Goal: Task Accomplishment & Management: Complete application form

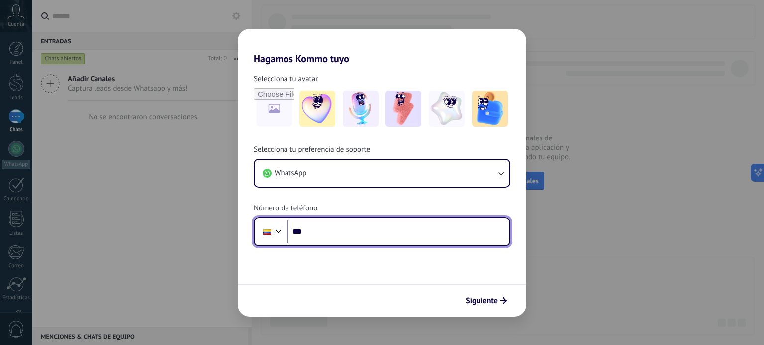
click at [341, 224] on input "***" at bounding box center [398, 232] width 222 height 23
type input "**********"
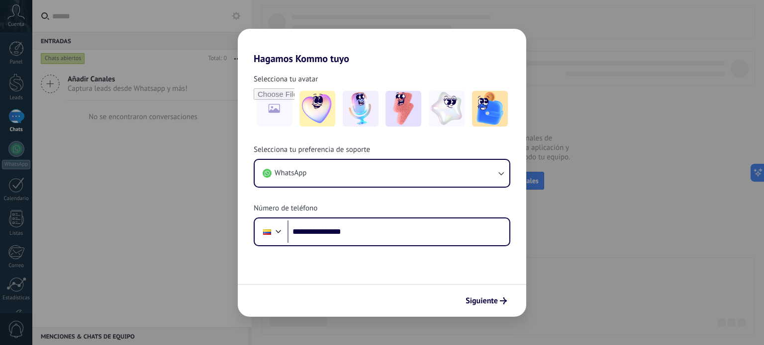
click at [490, 298] on span "Siguiente" at bounding box center [481, 301] width 32 height 7
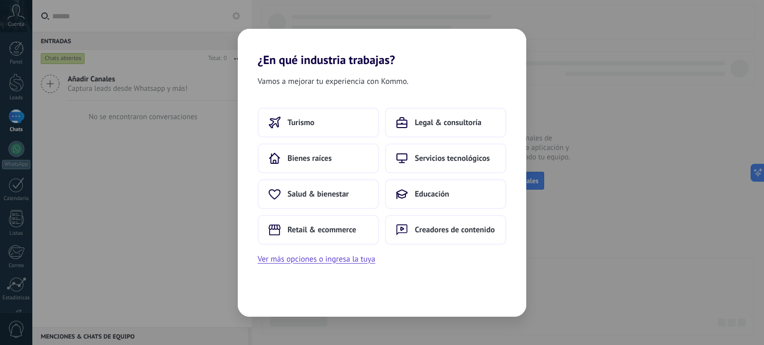
click at [410, 5] on div "¿En qué industria trabajas? Vamos a mejorar tu experiencia con Kommo. Turismo L…" at bounding box center [382, 172] width 764 height 345
drag, startPoint x: 610, startPoint y: 266, endPoint x: 431, endPoint y: 231, distance: 183.4
click at [610, 266] on div "¿En qué industria trabajas? Vamos a mejorar tu experiencia con Kommo. Turismo L…" at bounding box center [382, 172] width 764 height 345
drag, startPoint x: 193, startPoint y: 108, endPoint x: 213, endPoint y: 105, distance: 20.2
click at [193, 109] on div "¿En qué industria trabajas? Vamos a mejorar tu experiencia con Kommo. Turismo L…" at bounding box center [382, 172] width 764 height 345
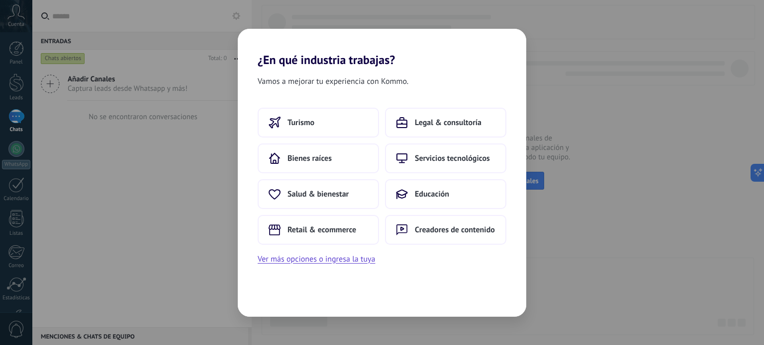
drag, startPoint x: 262, startPoint y: 13, endPoint x: 271, endPoint y: 15, distance: 8.8
click at [265, 13] on div "¿En qué industria trabajas? Vamos a mejorar tu experiencia con Kommo. Turismo L…" at bounding box center [382, 172] width 764 height 345
drag, startPoint x: 338, startPoint y: 273, endPoint x: 339, endPoint y: 281, distance: 8.0
click at [337, 281] on div "Vamos a mejorar tu experiencia con Kommo. Turismo Legal & consultoría Bienes ra…" at bounding box center [382, 192] width 288 height 250
click at [132, 183] on div "¿En qué industria trabajas? Vamos a mejorar tu experiencia con Kommo. Turismo L…" at bounding box center [382, 172] width 764 height 345
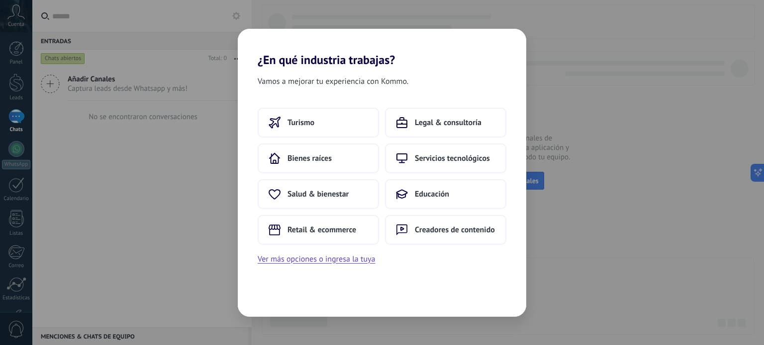
click at [304, 76] on span "Vamos a mejorar tu experiencia con Kommo." at bounding box center [333, 81] width 151 height 13
click at [303, 162] on span "Bienes raíces" at bounding box center [309, 159] width 44 height 10
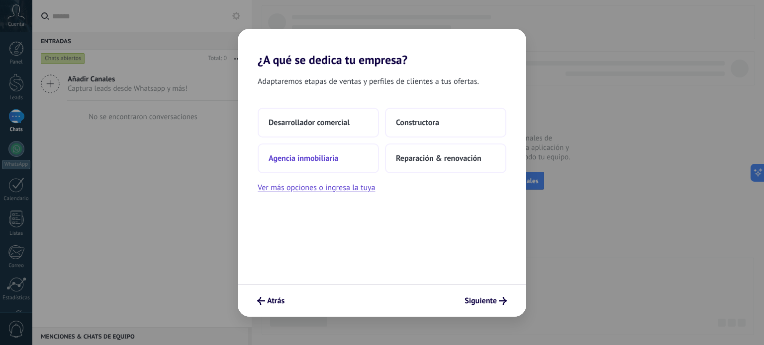
click at [328, 161] on span "Agencia inmobiliaria" at bounding box center [303, 159] width 70 height 10
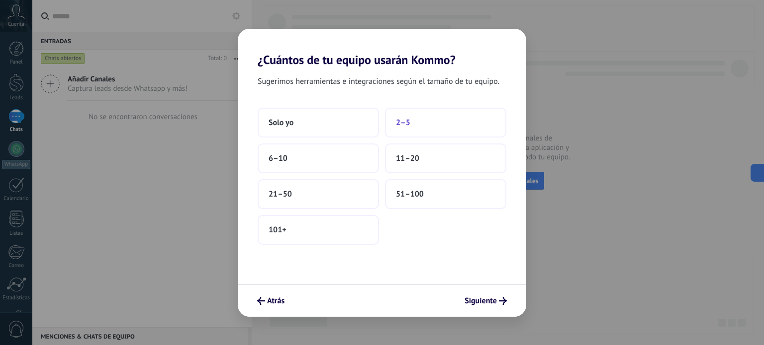
click at [404, 119] on span "2–5" at bounding box center [403, 123] width 14 height 10
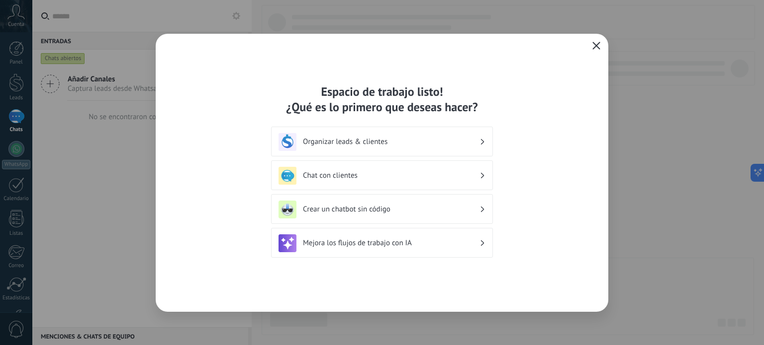
click at [602, 41] on button "button" at bounding box center [596, 46] width 13 height 14
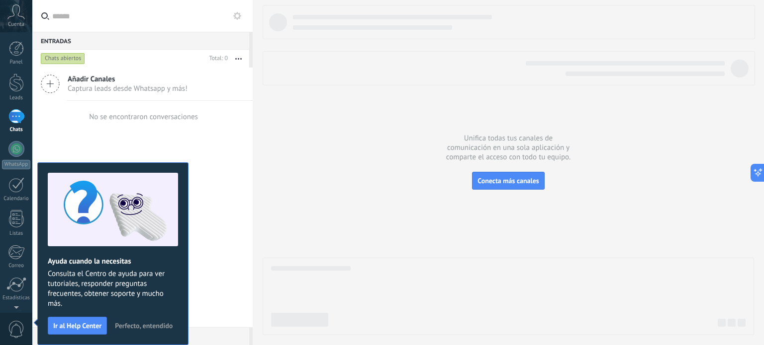
click at [253, 255] on div at bounding box center [253, 172] width 0 height 345
click at [13, 26] on span "Cuenta" at bounding box center [16, 24] width 16 height 6
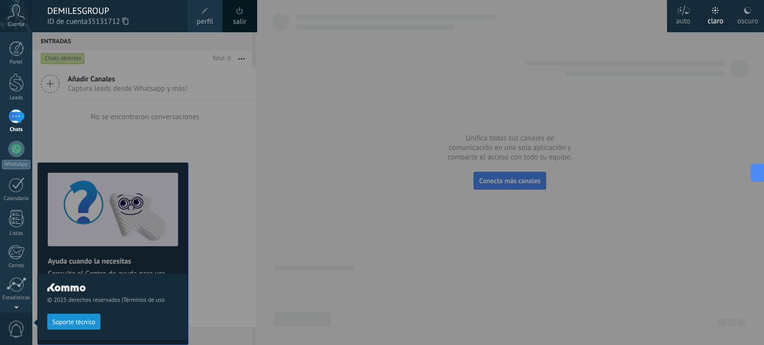
click at [407, 159] on div at bounding box center [414, 172] width 764 height 345
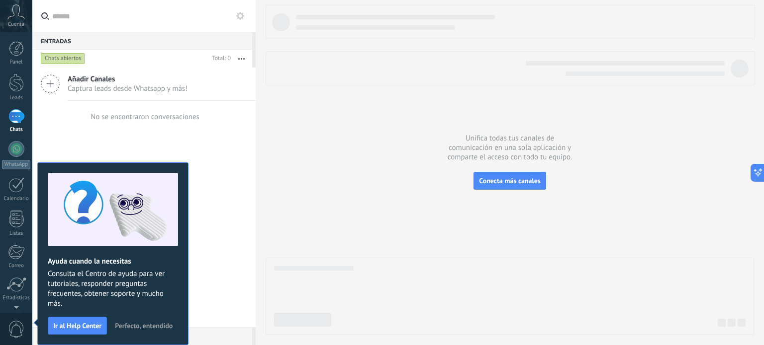
click at [145, 328] on span "Perfecto, entendido" at bounding box center [144, 326] width 58 height 7
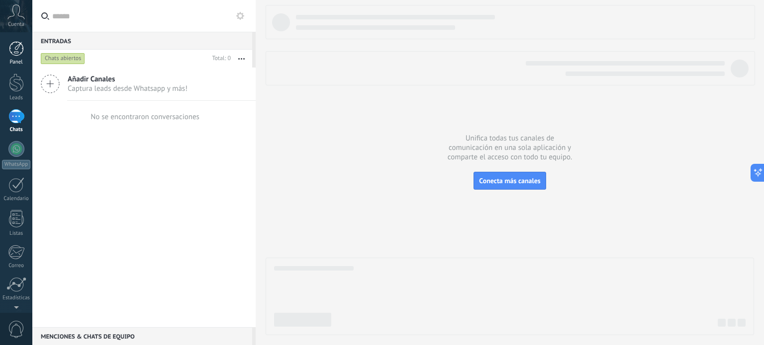
click at [22, 55] on div at bounding box center [16, 48] width 15 height 15
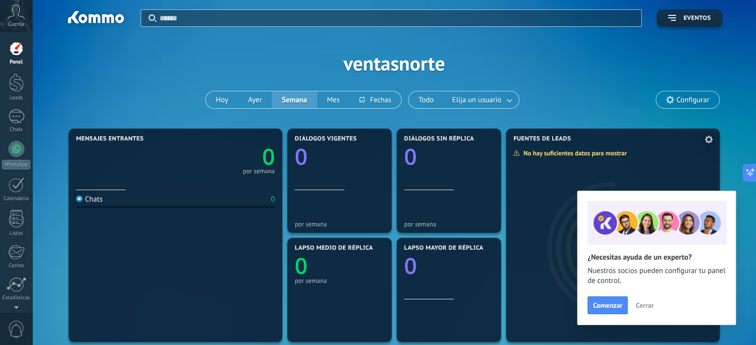
click at [646, 305] on span "Cerrar" at bounding box center [645, 305] width 18 height 7
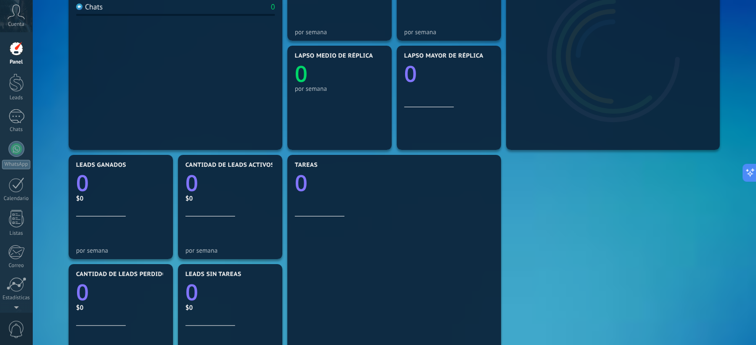
scroll to position [50, 0]
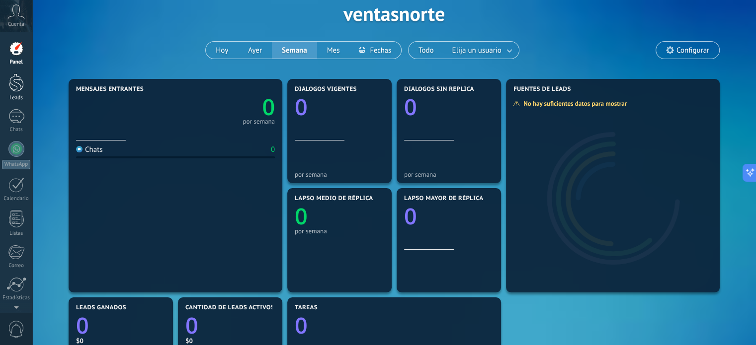
click at [19, 94] on link "Leads" at bounding box center [16, 88] width 32 height 28
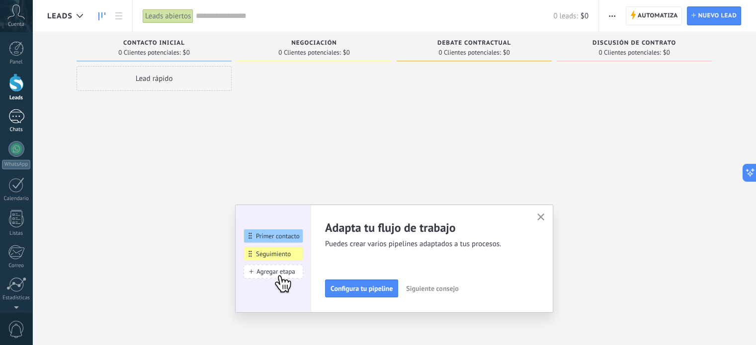
click at [12, 124] on link "Chats" at bounding box center [16, 121] width 32 height 24
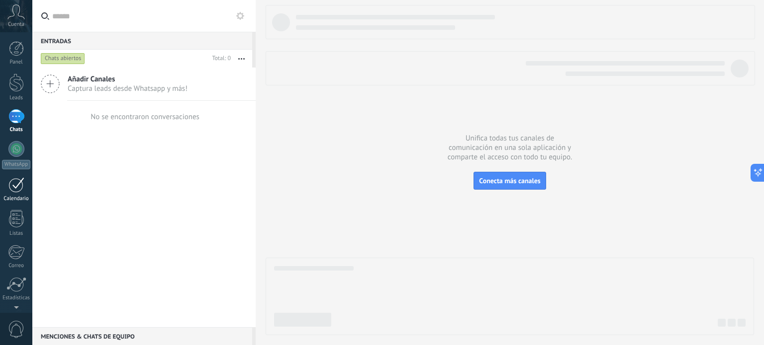
click at [16, 180] on div at bounding box center [16, 184] width 16 height 15
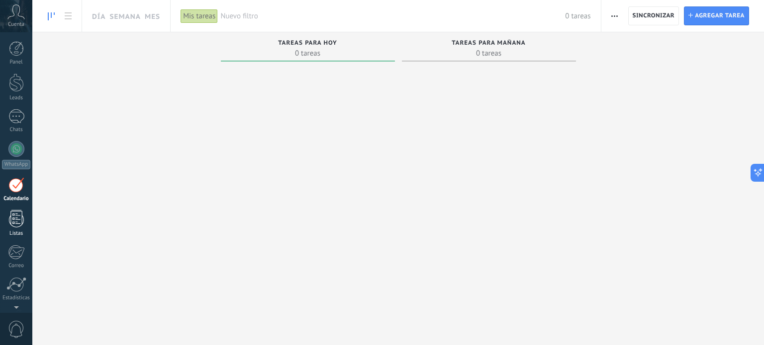
click at [16, 226] on div at bounding box center [16, 218] width 15 height 17
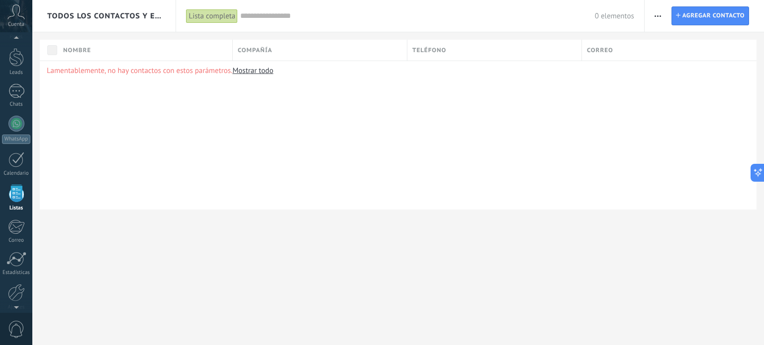
scroll to position [61, 0]
drag, startPoint x: 89, startPoint y: 3, endPoint x: 623, endPoint y: 290, distance: 605.6
click at [623, 290] on div "Todos los contactos y empresas Lista completa Aplicar 0 elementos Lista complet…" at bounding box center [397, 172] width 731 height 345
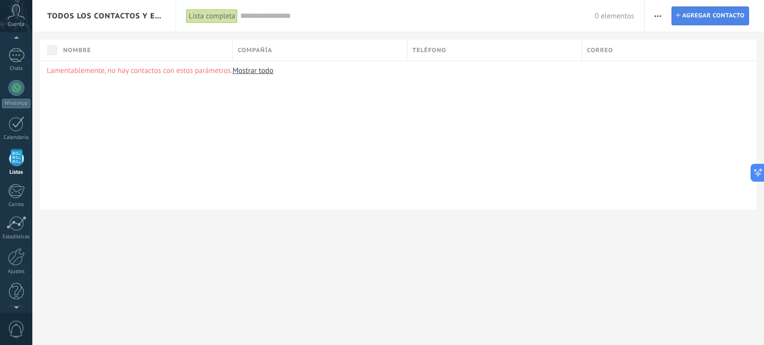
click at [731, 11] on span "Agregar contacto" at bounding box center [713, 16] width 62 height 18
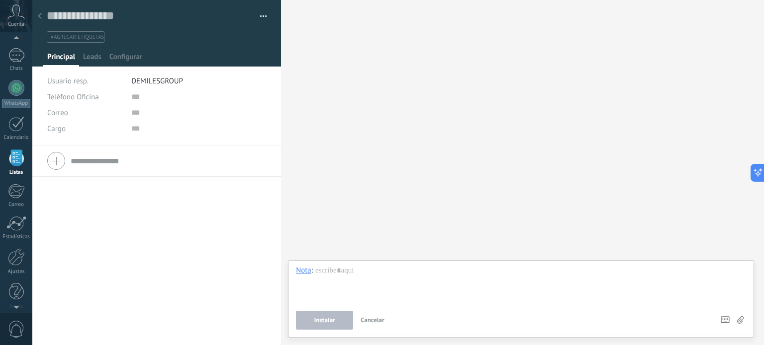
click at [109, 93] on div "Teléfono Oficina Ofic. directo Celular Fax Casa Otro Teléfono Oficina" at bounding box center [85, 97] width 77 height 16
click at [152, 103] on input "text" at bounding box center [198, 97] width 135 height 16
drag, startPoint x: 201, startPoint y: 17, endPoint x: 227, endPoint y: 27, distance: 27.1
click at [202, 17] on input "text" at bounding box center [150, 15] width 206 height 15
type input "*"
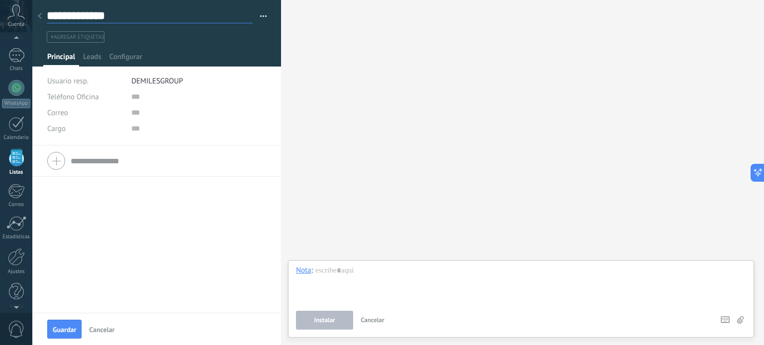
type input "**********"
drag, startPoint x: 146, startPoint y: 112, endPoint x: 147, endPoint y: 106, distance: 6.1
click at [147, 111] on input "text" at bounding box center [198, 113] width 135 height 16
click at [148, 97] on input "text" at bounding box center [198, 97] width 135 height 16
type input "**********"
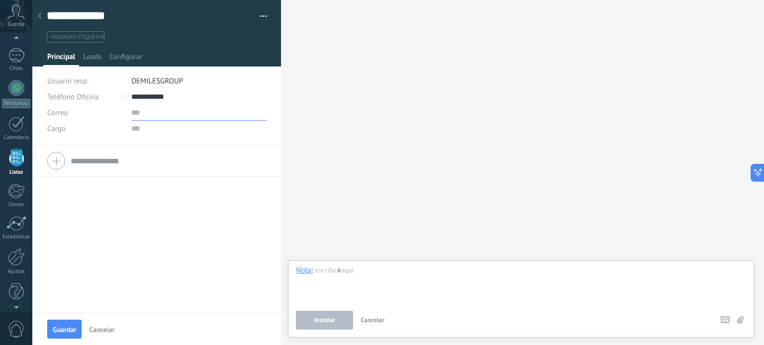
click at [139, 117] on input "text" at bounding box center [198, 113] width 135 height 16
click at [11, 34] on div "© 2025 derechos reservados | Términos de uso Soporte técnico auto claro oscuro …" at bounding box center [16, 172] width 32 height 345
click at [6, 1] on div "Cuenta" at bounding box center [16, 16] width 32 height 32
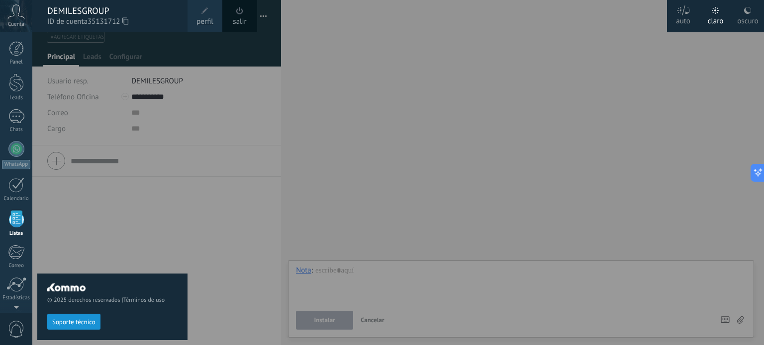
click at [525, 104] on div at bounding box center [414, 172] width 764 height 345
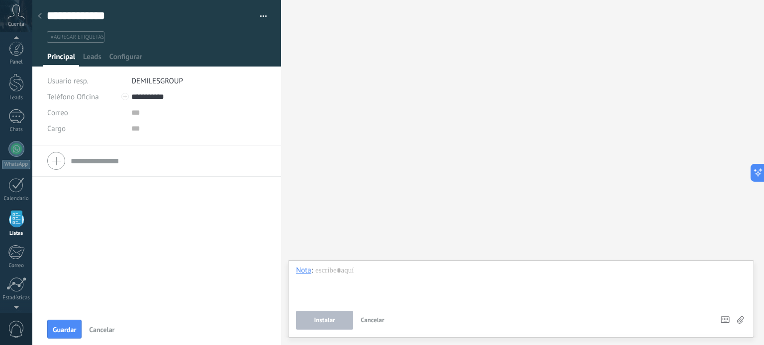
scroll to position [61, 0]
click at [18, 51] on div at bounding box center [16, 55] width 16 height 14
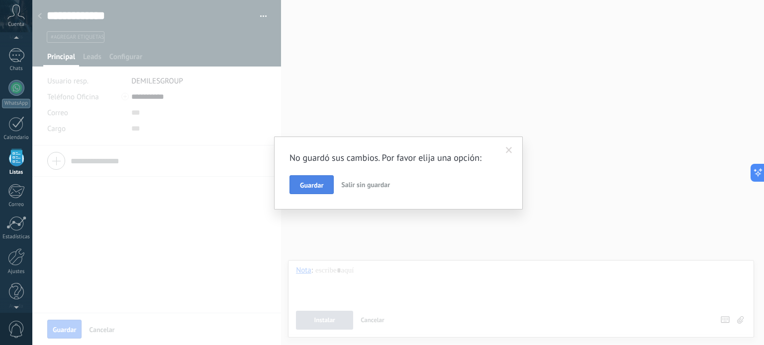
drag, startPoint x: 328, startPoint y: 189, endPoint x: 370, endPoint y: 210, distance: 46.7
click at [328, 189] on button "Guardar" at bounding box center [311, 184] width 44 height 19
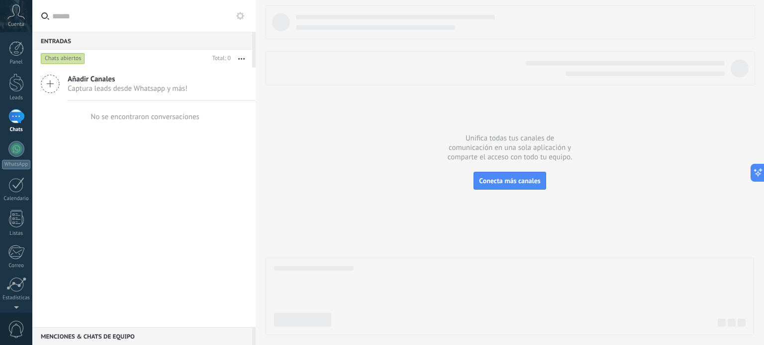
click at [683, 60] on div at bounding box center [509, 68] width 489 height 34
click at [106, 76] on span "Añadir Canales" at bounding box center [128, 79] width 120 height 9
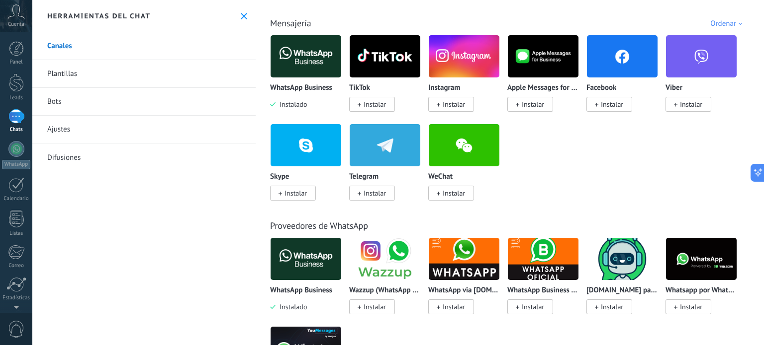
scroll to position [149, 0]
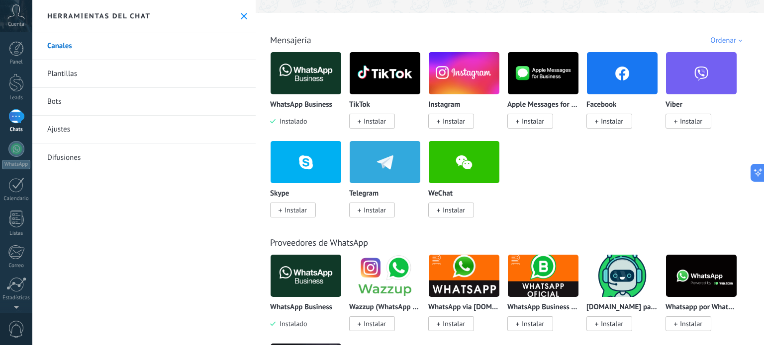
click at [97, 78] on link "Plantillas" at bounding box center [143, 74] width 223 height 28
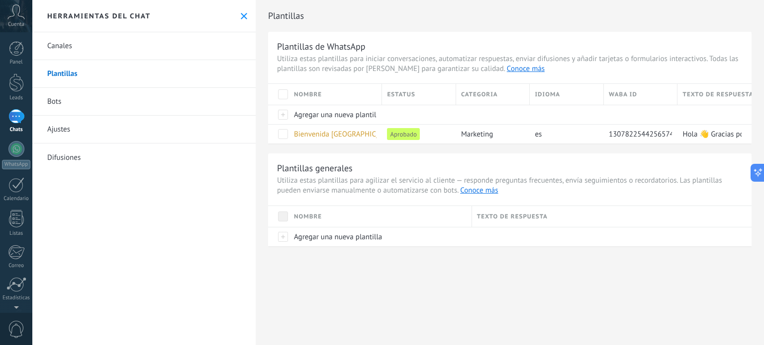
click at [65, 130] on link "Ajustes" at bounding box center [143, 130] width 223 height 28
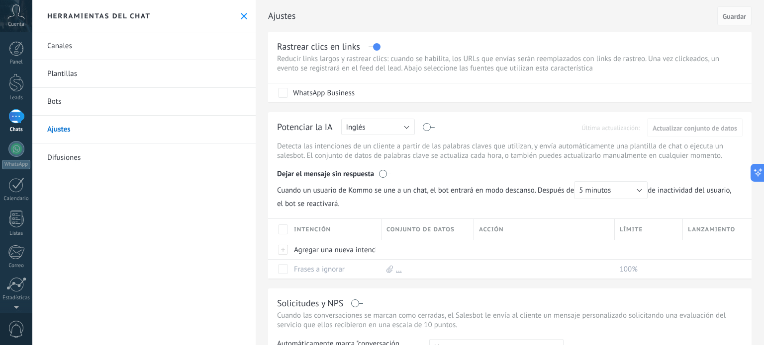
click at [78, 158] on link "Difusiones" at bounding box center [143, 158] width 223 height 28
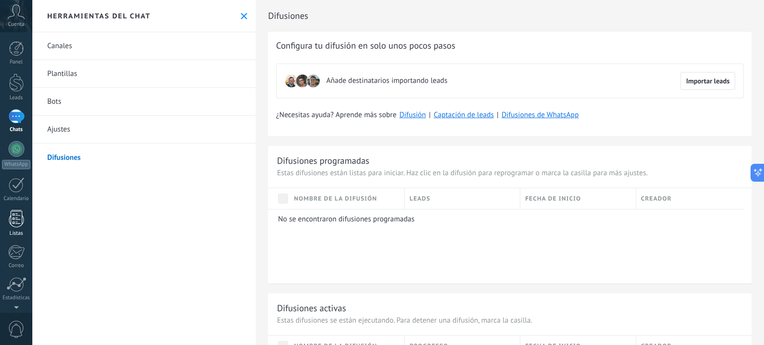
click at [9, 220] on div at bounding box center [16, 218] width 15 height 17
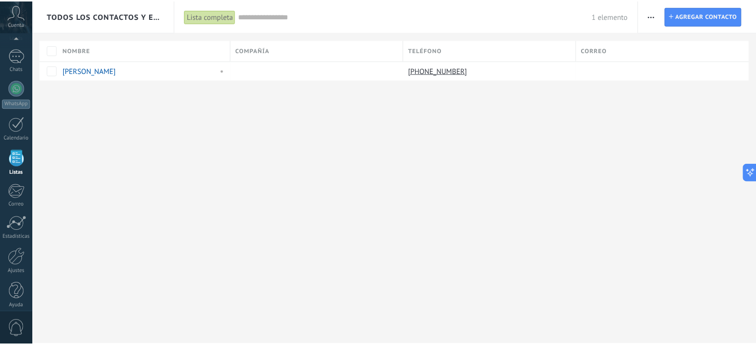
scroll to position [68, 0]
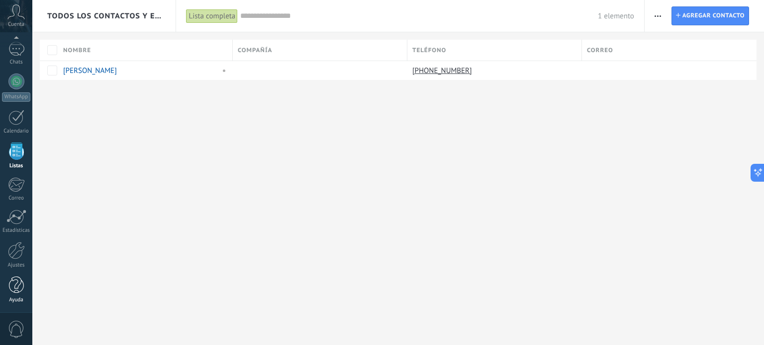
click at [16, 290] on div at bounding box center [16, 285] width 15 height 17
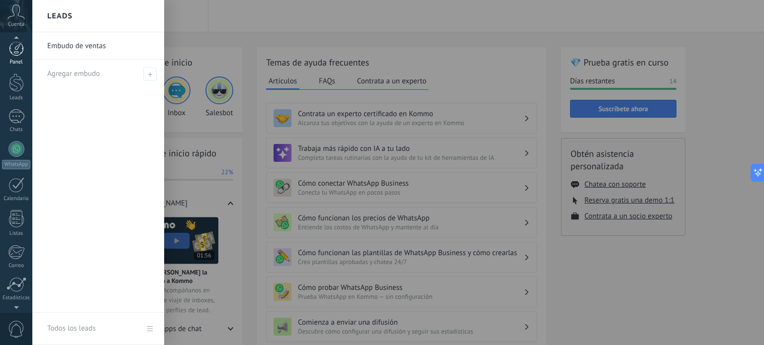
click at [17, 51] on div at bounding box center [16, 48] width 15 height 15
